Goal: Task Accomplishment & Management: Use online tool/utility

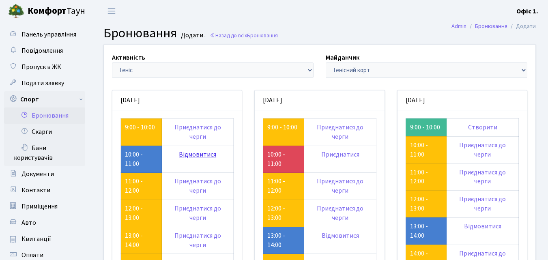
click at [195, 152] on link "Відмовитися" at bounding box center [197, 154] width 37 height 9
click at [133, 161] on link "10:00 - 11:00" at bounding box center [134, 159] width 18 height 18
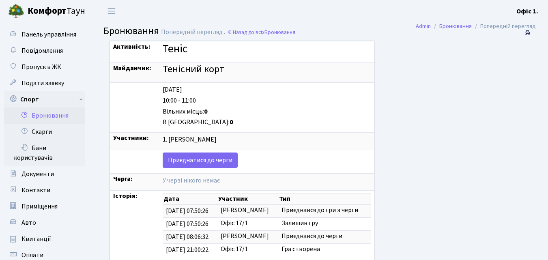
scroll to position [41, 0]
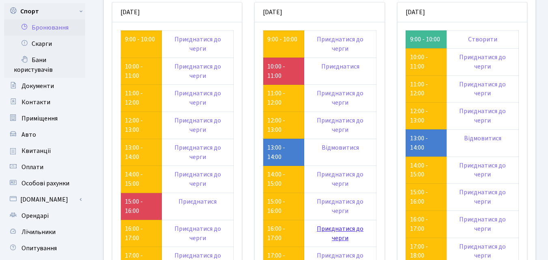
scroll to position [81, 0]
